Goal: Task Accomplishment & Management: Use online tool/utility

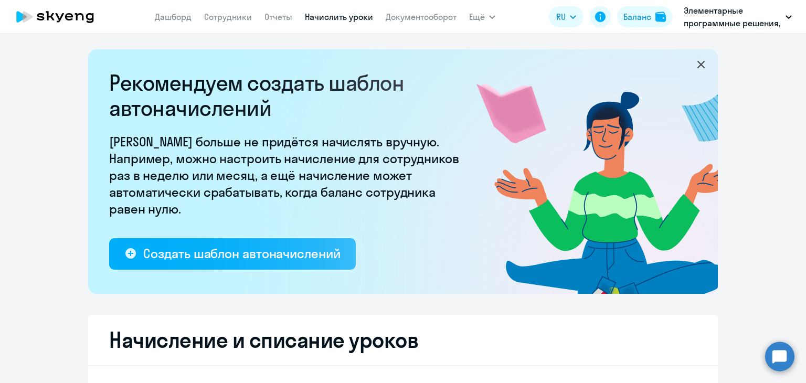
select select "10"
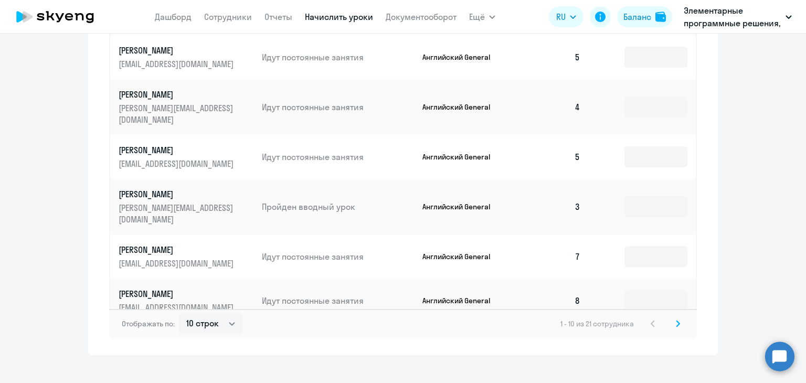
scroll to position [700, 0]
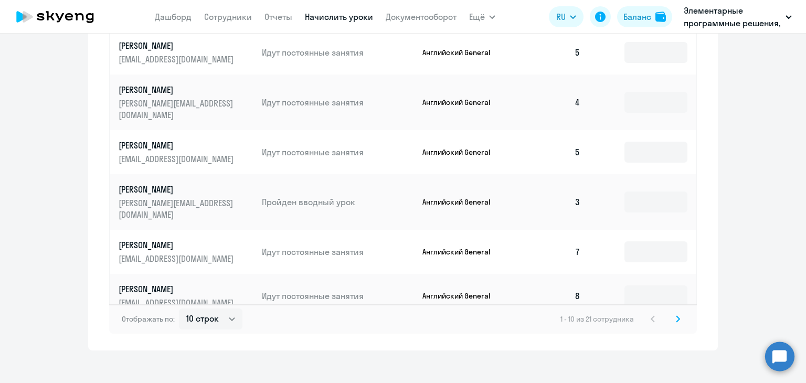
click at [671, 313] on svg-icon at bounding box center [677, 319] width 13 height 13
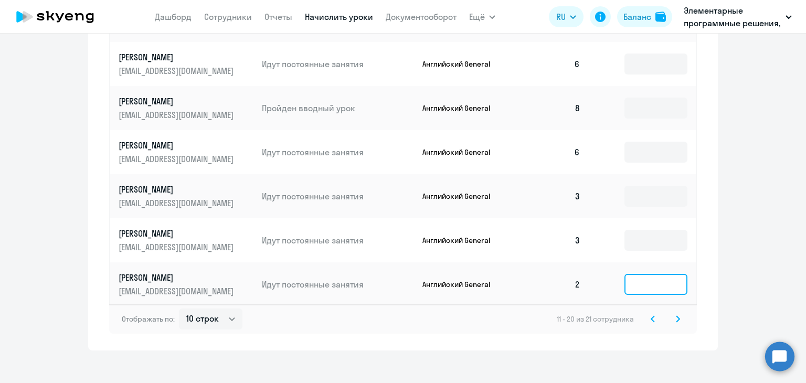
click at [659, 274] on input at bounding box center [655, 284] width 63 height 21
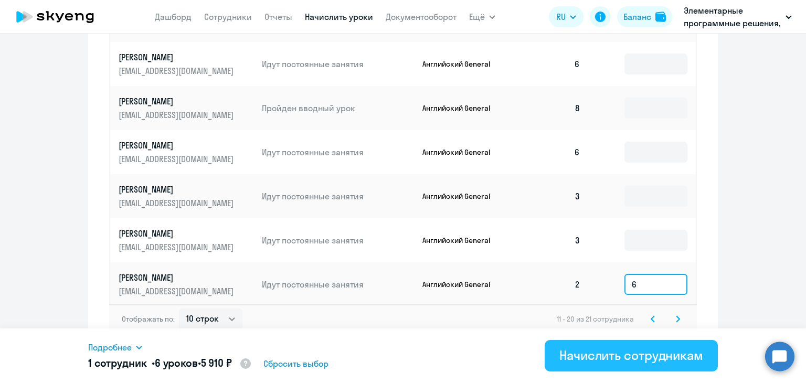
type input "6"
click at [621, 352] on div "Начислить сотрудникам" at bounding box center [631, 355] width 144 height 17
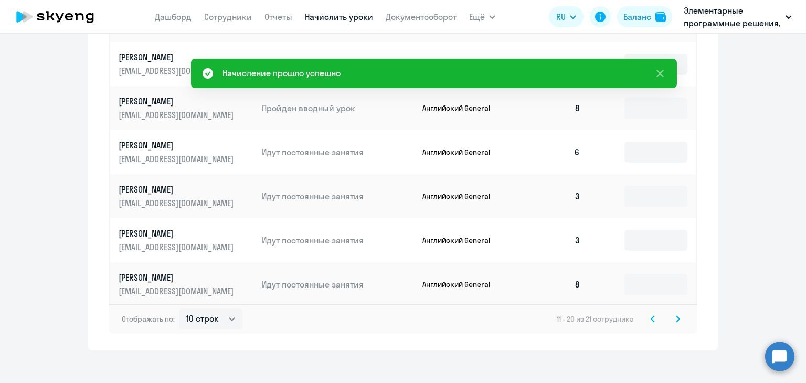
click at [674, 316] on div "Отображать по: 10 строк 30 строк 50 строк 11 - 20 из 21 сотрудника" at bounding box center [402, 318] width 587 height 29
click at [676, 316] on icon at bounding box center [677, 319] width 3 height 6
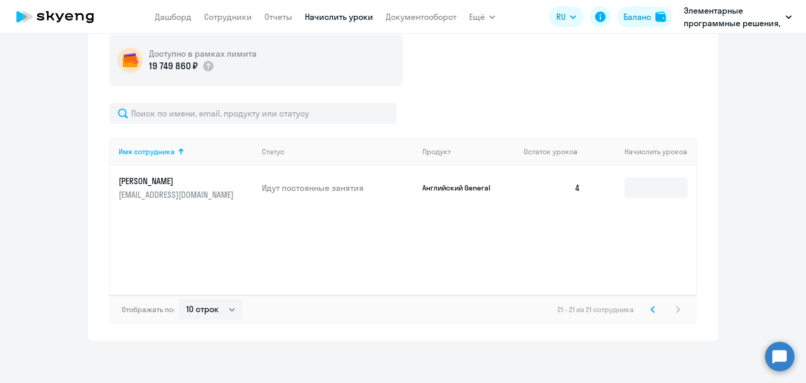
scroll to position [388, 0]
click at [646, 305] on svg-icon at bounding box center [652, 309] width 13 height 13
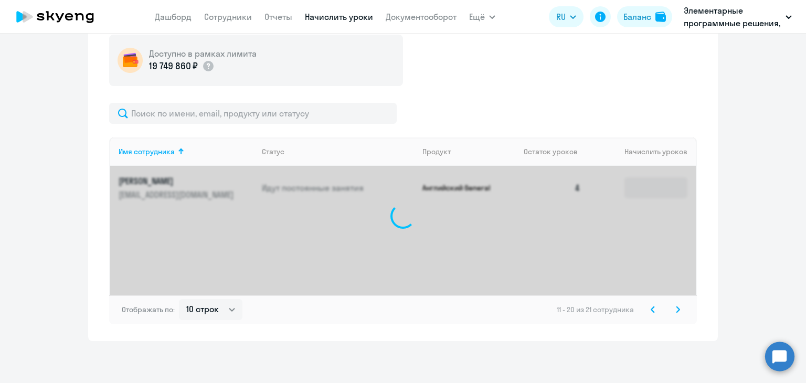
scroll to position [700, 0]
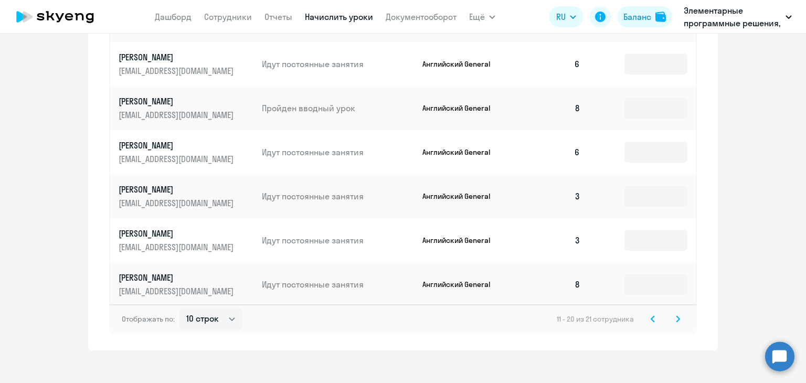
click at [650, 315] on icon at bounding box center [652, 318] width 4 height 7
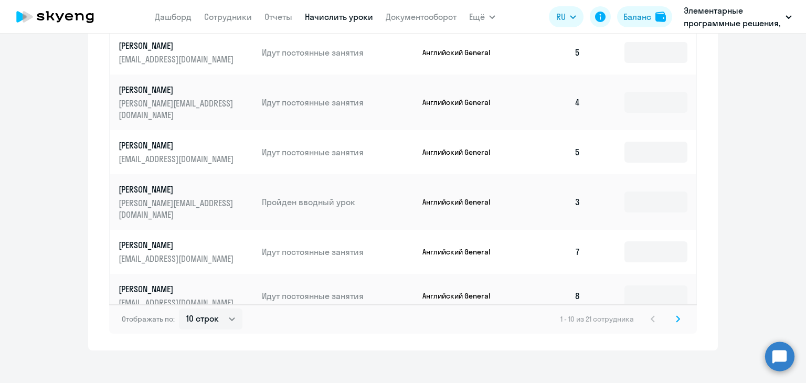
click at [647, 313] on div "1 - 10 из 21 сотрудника" at bounding box center [622, 319] width 124 height 13
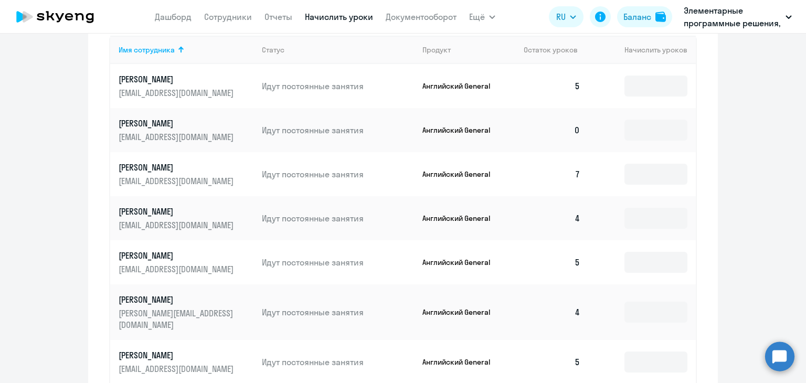
scroll to position [437, 0]
